Goal: Transaction & Acquisition: Subscribe to service/newsletter

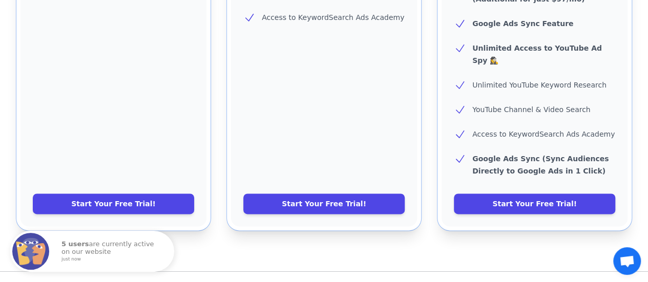
scroll to position [548, 0]
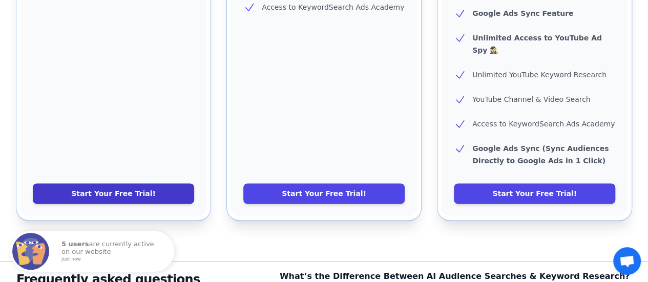
click at [129, 183] on link "Start Your Free Trial!" at bounding box center [113, 193] width 161 height 20
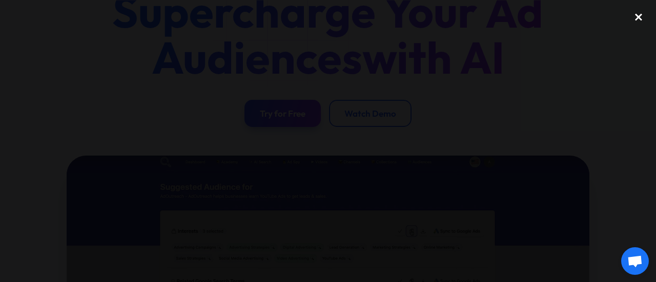
click at [639, 17] on div "close lightbox" at bounding box center [638, 17] width 35 height 23
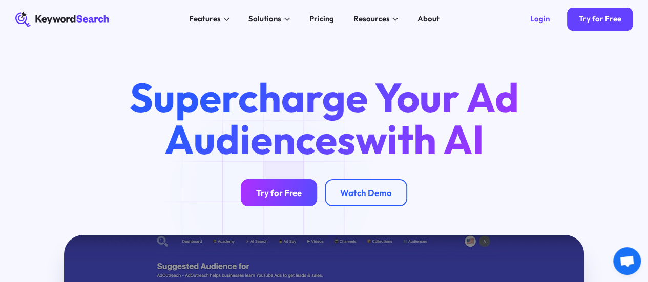
click at [285, 190] on link "Try for Free" at bounding box center [279, 192] width 76 height 27
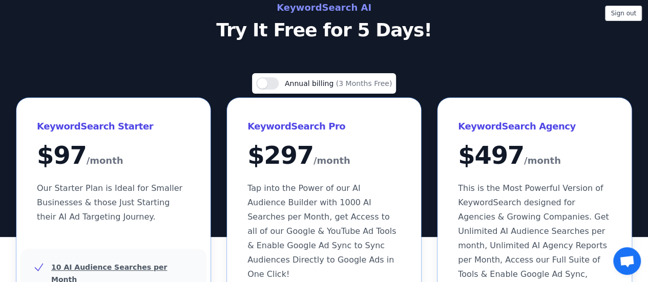
scroll to position [35, 0]
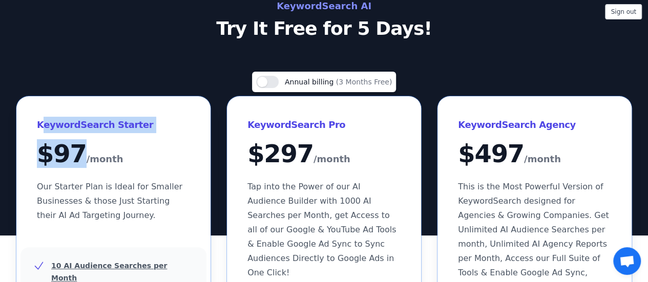
drag, startPoint x: 40, startPoint y: 123, endPoint x: 115, endPoint y: 158, distance: 82.3
click at [115, 158] on div "KeywordSearch Starter $ 97 /month Our Starter Plan is Ideal for Smaller Busines…" at bounding box center [113, 169] width 194 height 147
